Goal: Information Seeking & Learning: Learn about a topic

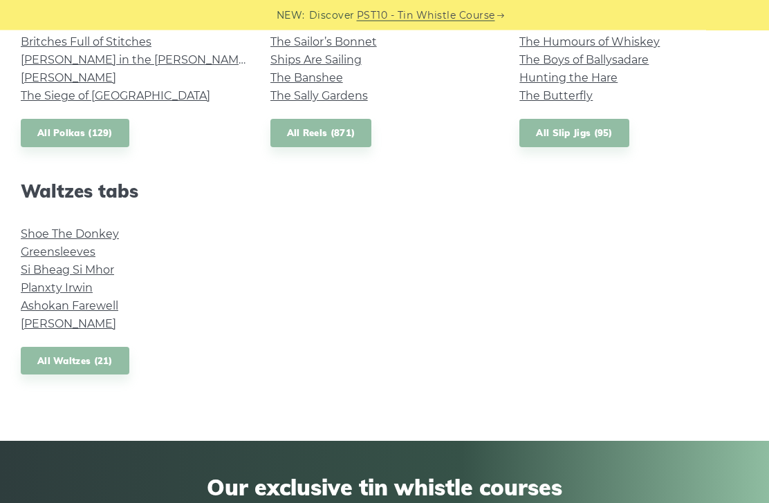
scroll to position [1099, 0]
click at [54, 353] on link "All Waltzes (21)" at bounding box center [75, 361] width 109 height 28
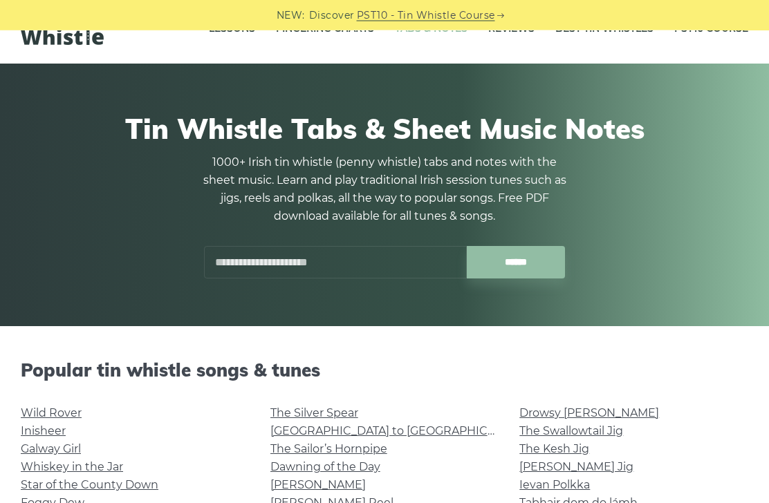
scroll to position [0, 0]
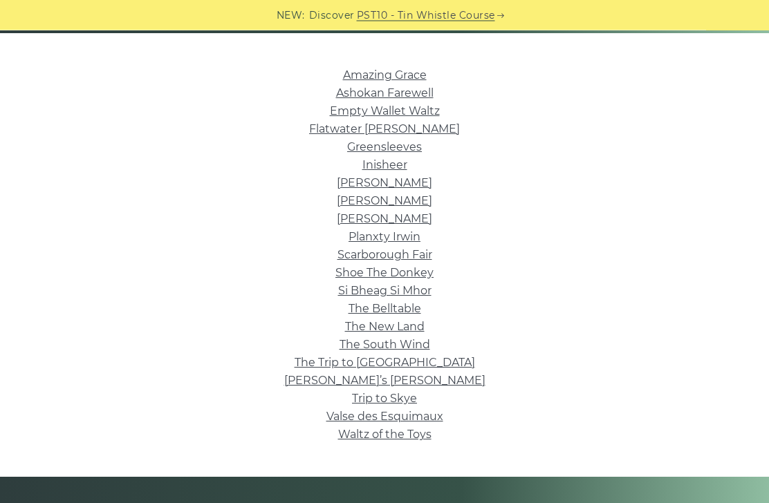
scroll to position [331, 0]
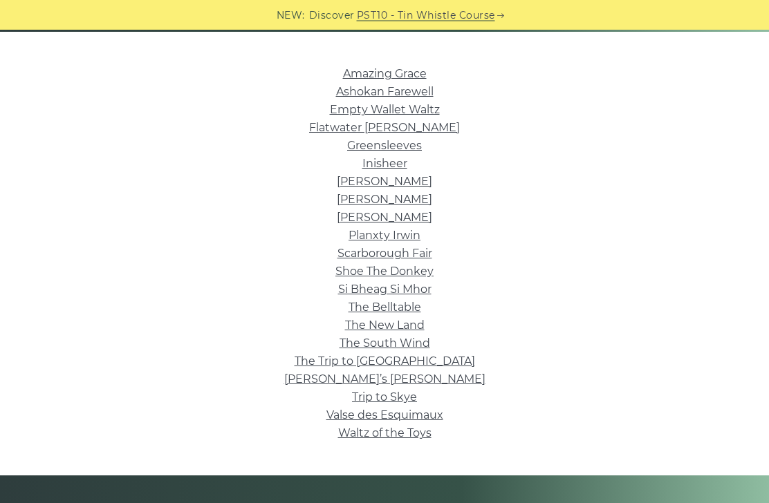
click at [415, 438] on link "Waltz of the Toys" at bounding box center [384, 433] width 93 height 13
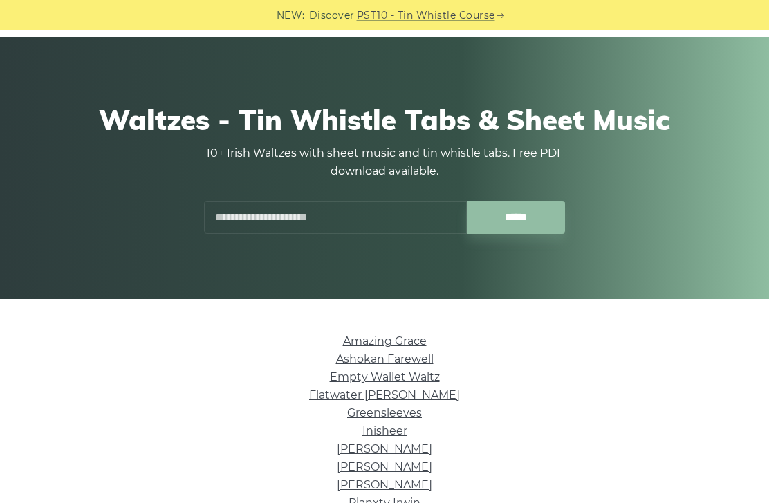
scroll to position [0, 0]
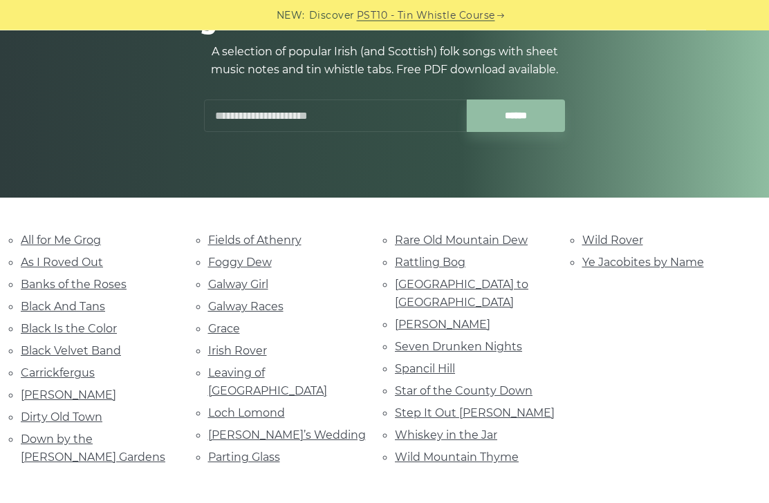
scroll to position [165, 0]
click at [60, 240] on link "All for Me Grog" at bounding box center [61, 240] width 80 height 13
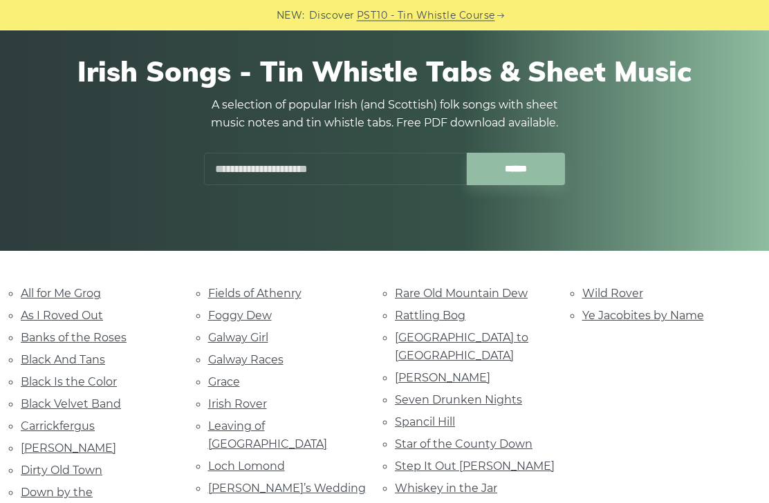
scroll to position [0, 0]
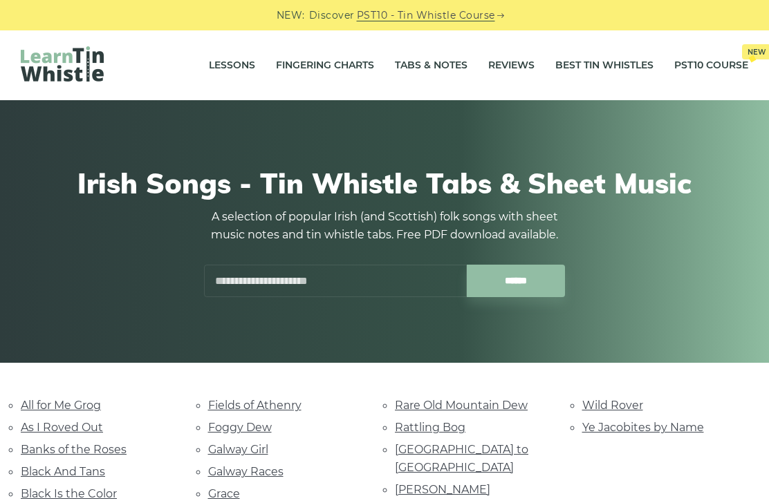
click at [228, 65] on link "Lessons" at bounding box center [232, 65] width 46 height 35
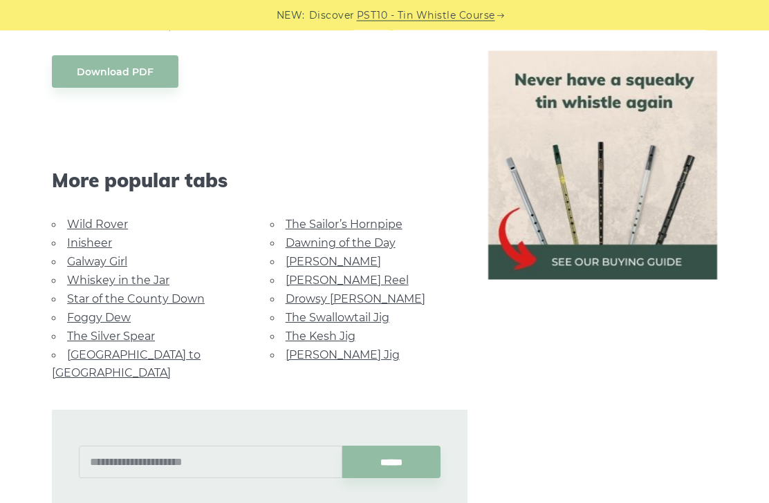
scroll to position [1039, 0]
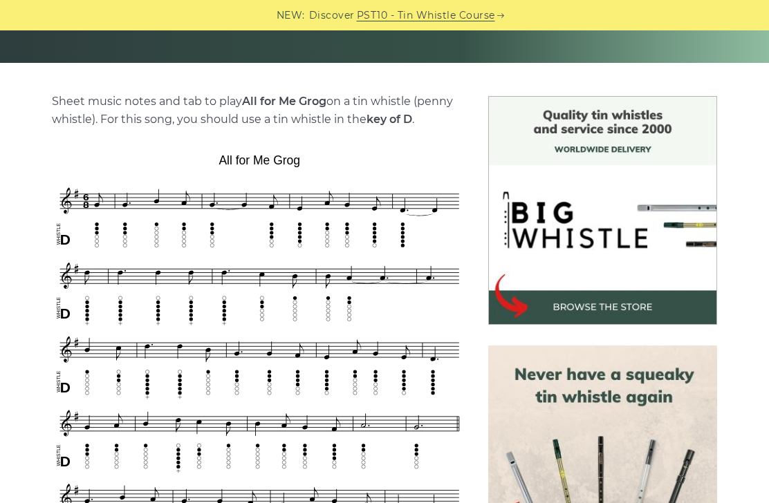
scroll to position [281, 0]
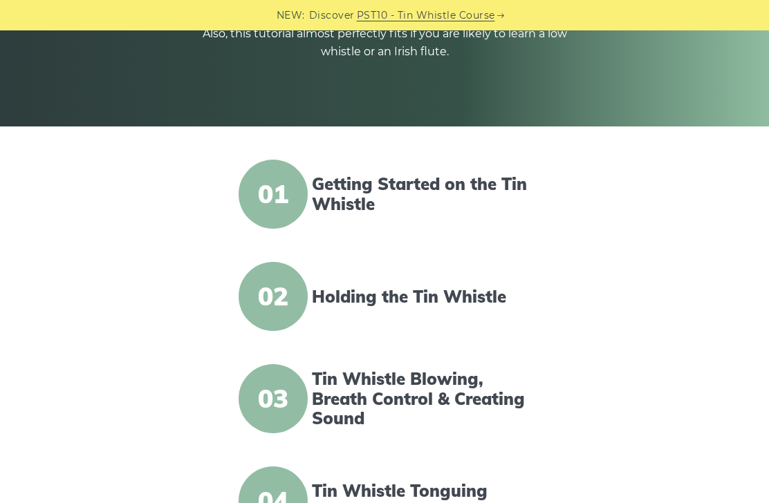
scroll to position [270, 0]
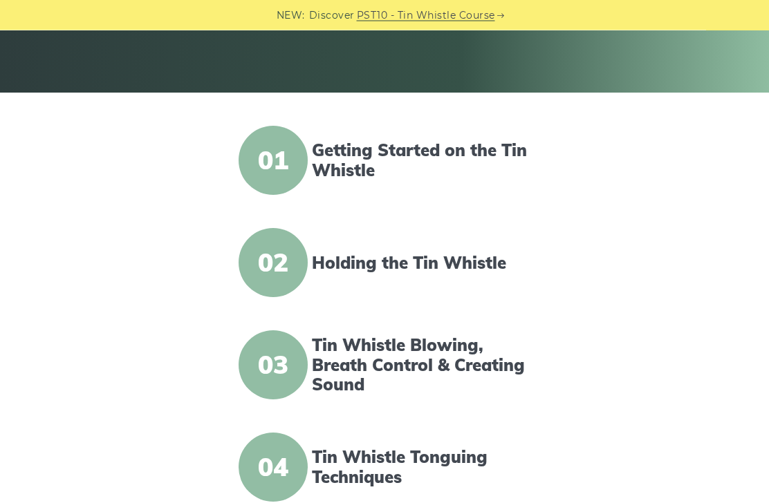
click at [439, 158] on link "Getting Started on the Tin Whistle" at bounding box center [426, 161] width 229 height 40
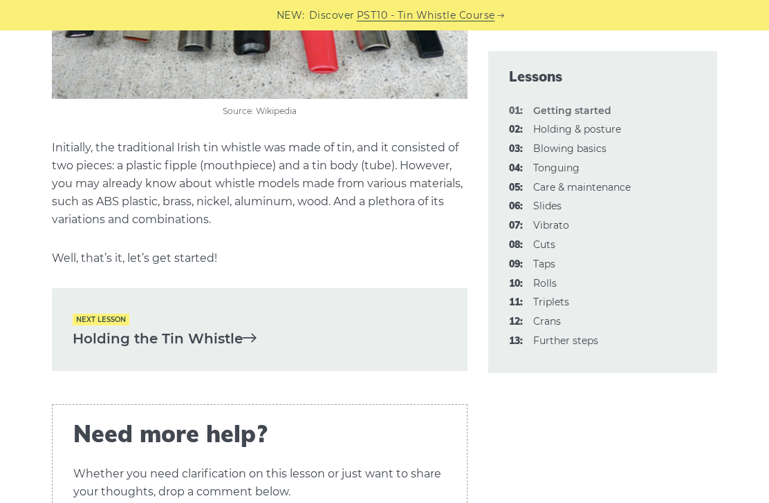
scroll to position [2825, 0]
click at [590, 130] on link "02: Holding & posture" at bounding box center [577, 129] width 88 height 12
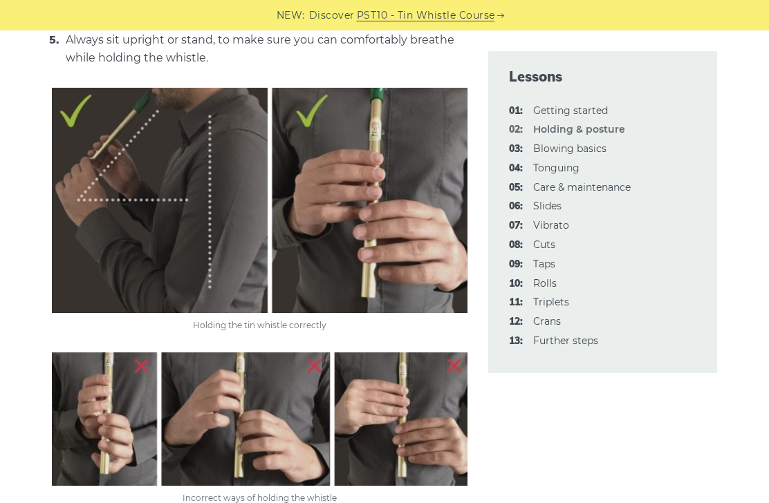
scroll to position [812, 0]
click at [577, 147] on link "03: Blowing basics" at bounding box center [569, 148] width 73 height 12
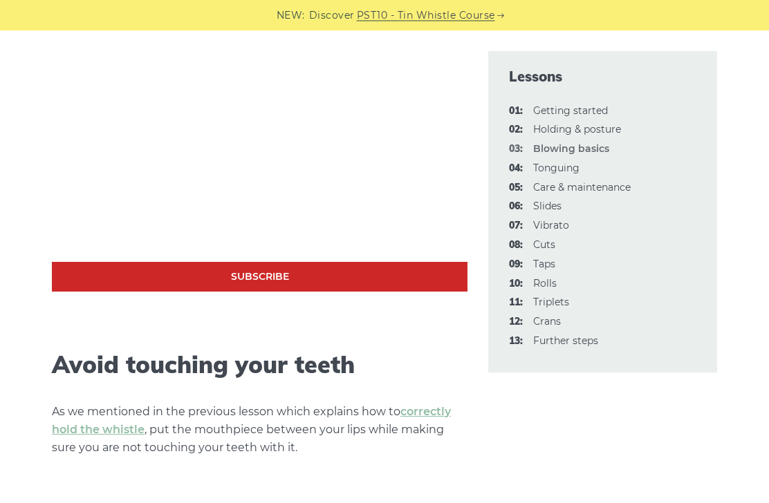
scroll to position [492, 0]
click at [590, 339] on link "13: Further steps" at bounding box center [565, 341] width 65 height 12
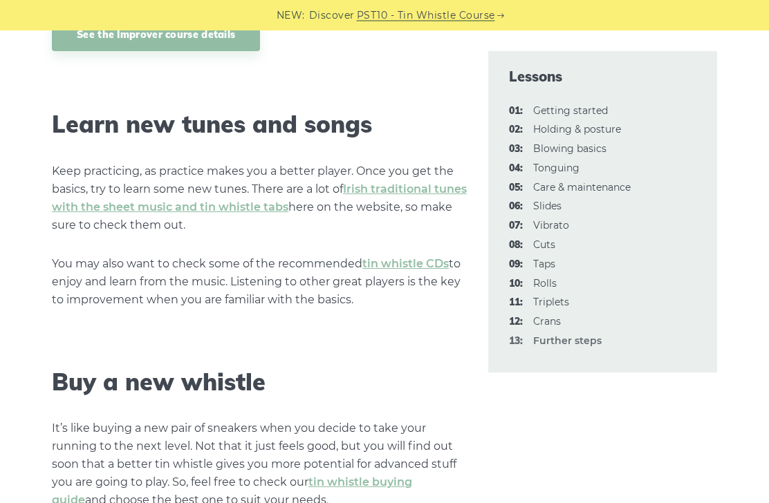
scroll to position [1625, 0]
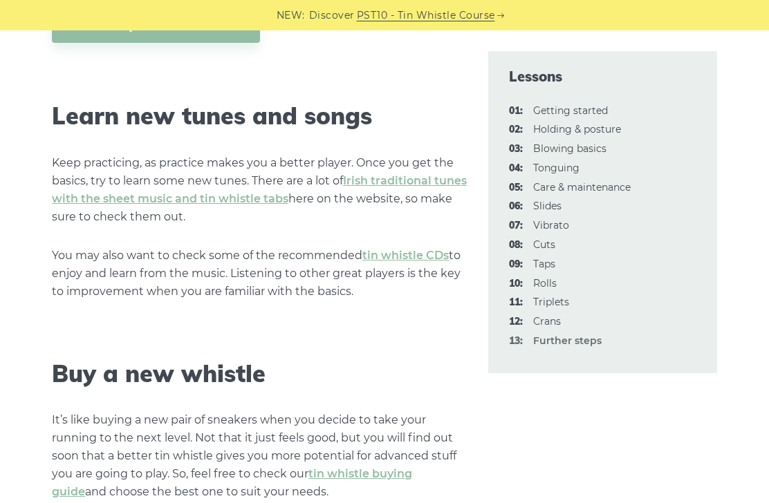
click at [69, 195] on link "Irish traditional tunes with the sheet music and tin whistle tabs" at bounding box center [259, 189] width 415 height 31
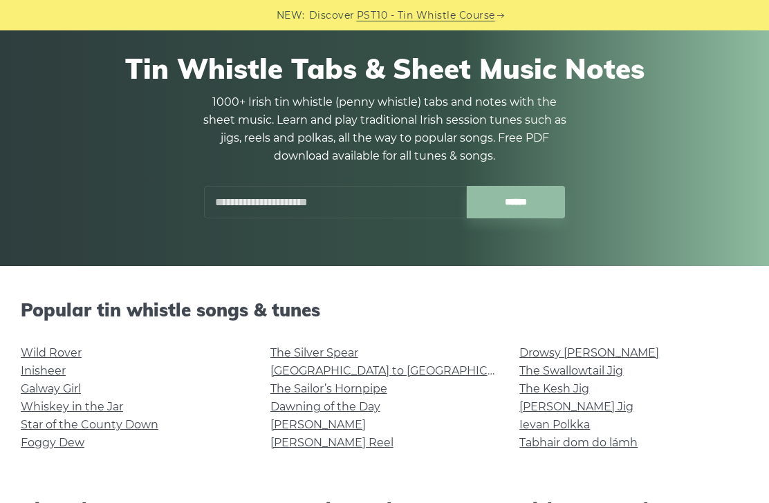
scroll to position [108, 0]
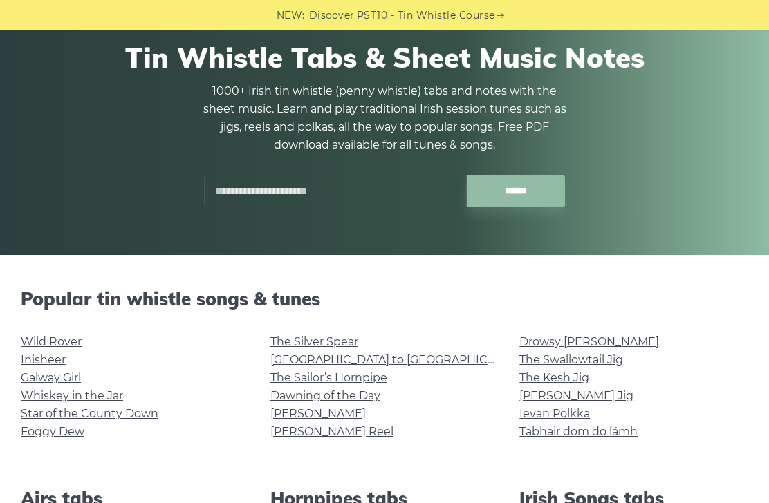
click at [49, 339] on link "Wild Rover" at bounding box center [51, 341] width 61 height 13
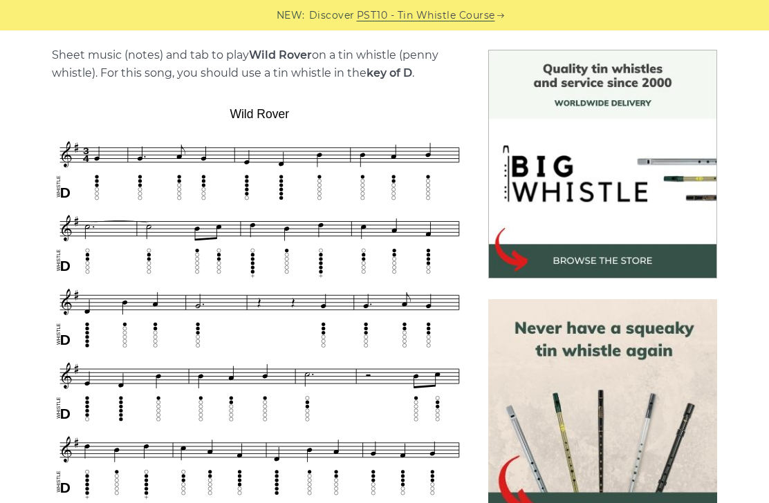
scroll to position [346, 0]
